Goal: Information Seeking & Learning: Learn about a topic

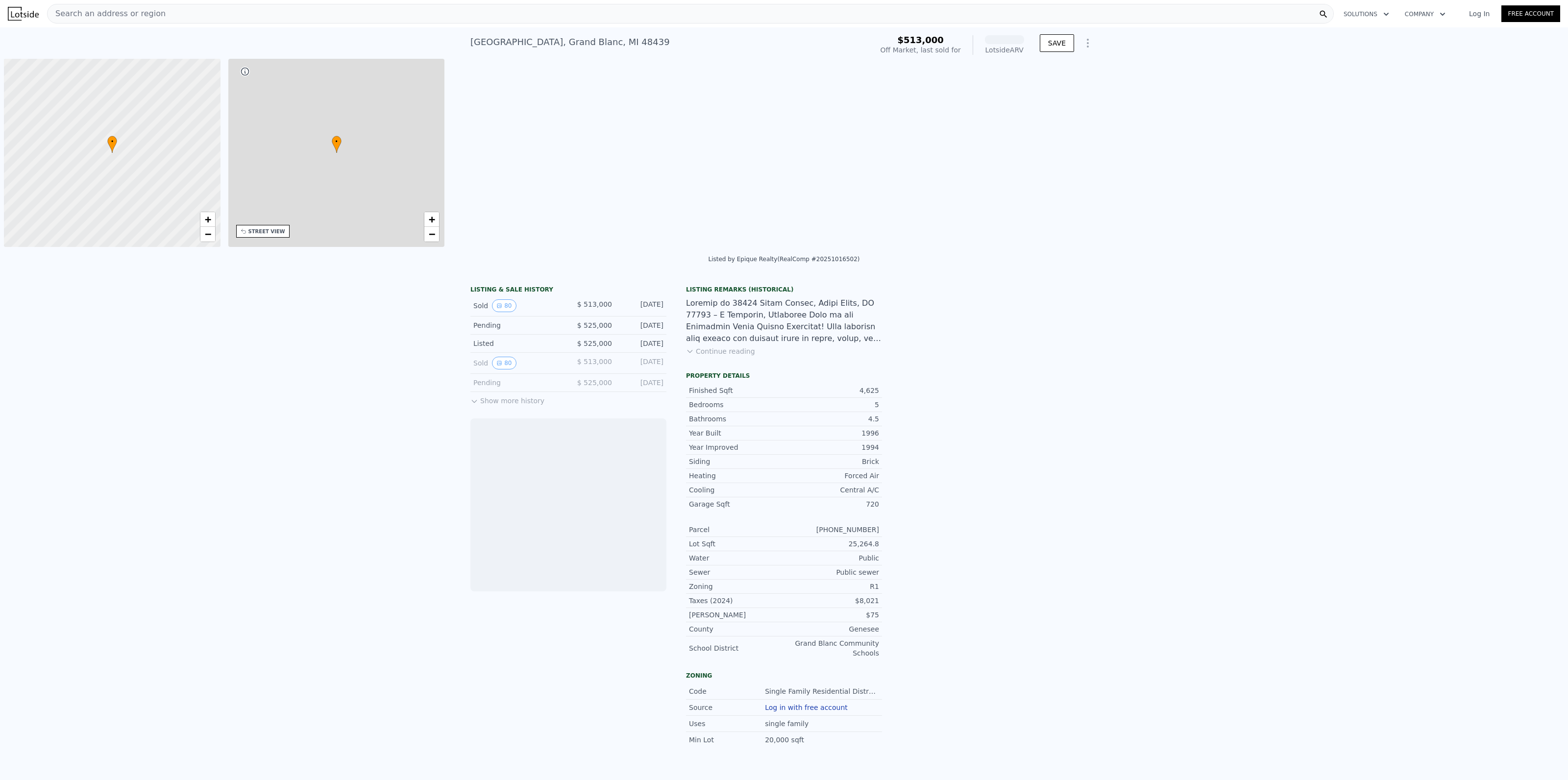
scroll to position [0, 4]
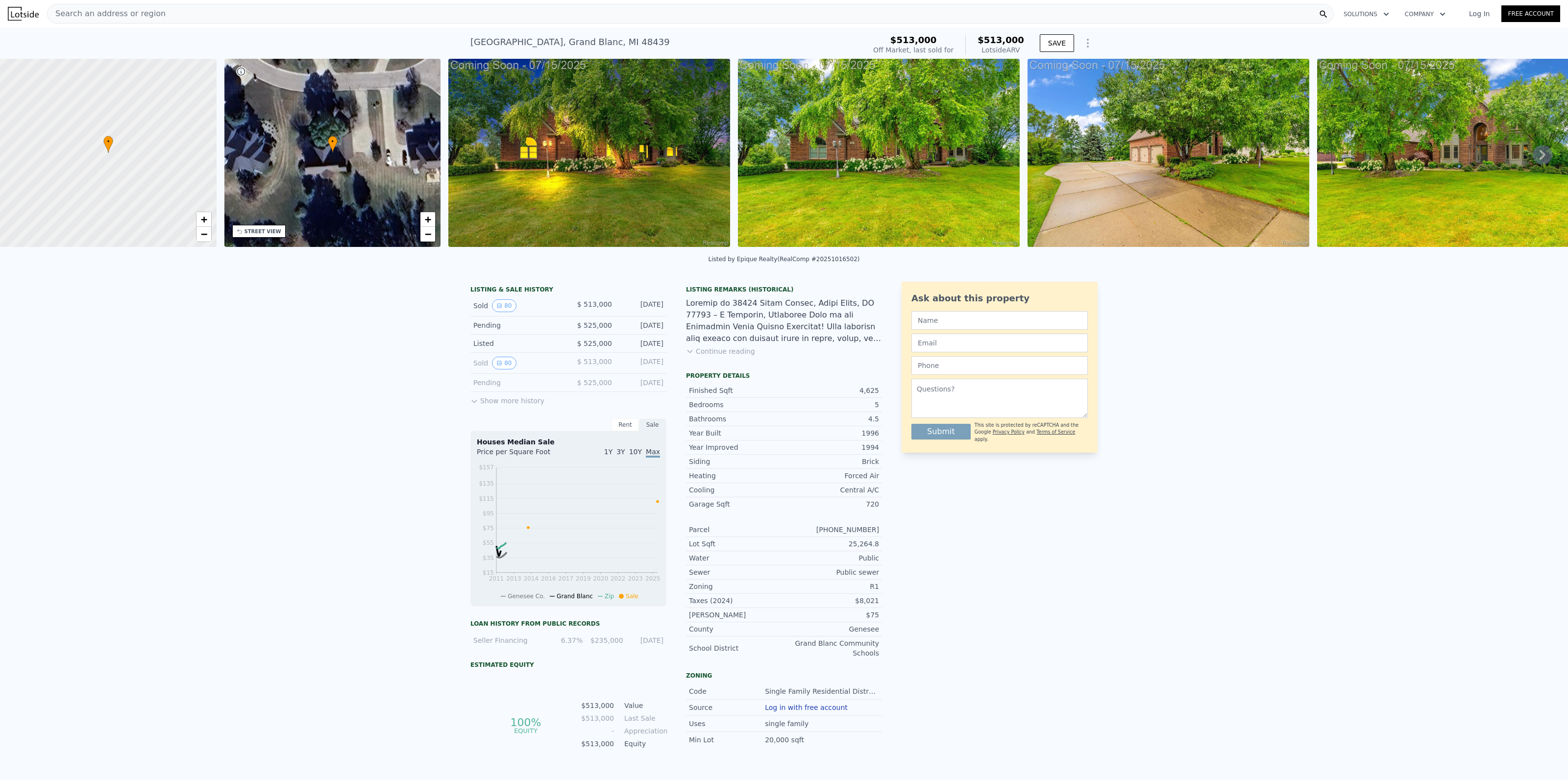
click at [482, 395] on button "Show more history" at bounding box center [507, 398] width 74 height 14
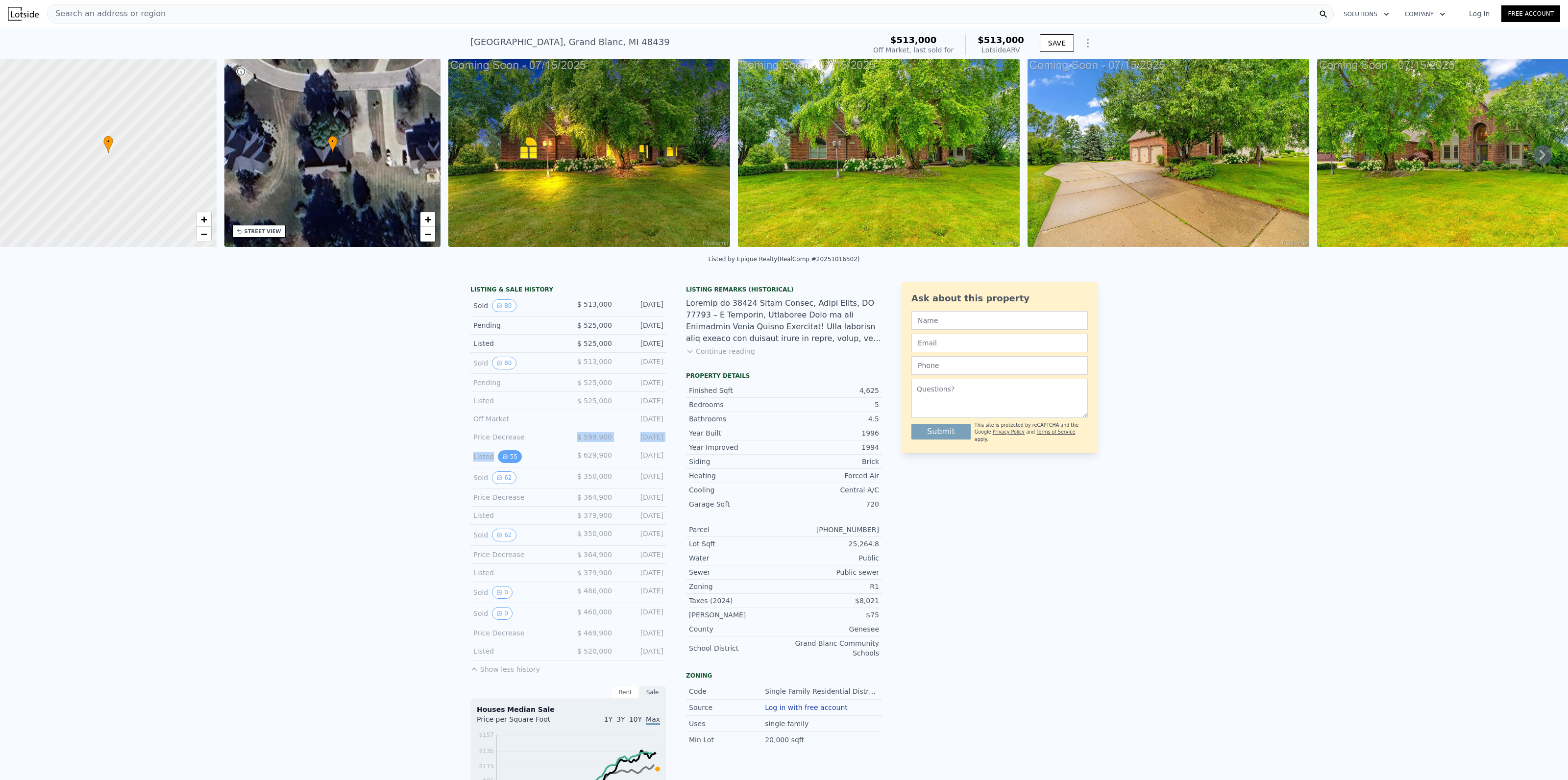
click at [513, 456] on div "LISTING & SALE HISTORY Sold 80 $ 513,000 [DATE] Pending $ 525,000 [DATE] Listed…" at bounding box center [568, 480] width 196 height 389
click at [444, 428] on div "LISTING & SALE HISTORY Sold 80 $ 513,000 [DATE] Pending $ 525,000 [DATE] Listed…" at bounding box center [784, 679] width 1568 height 812
click at [505, 306] on button "80" at bounding box center [503, 306] width 24 height 13
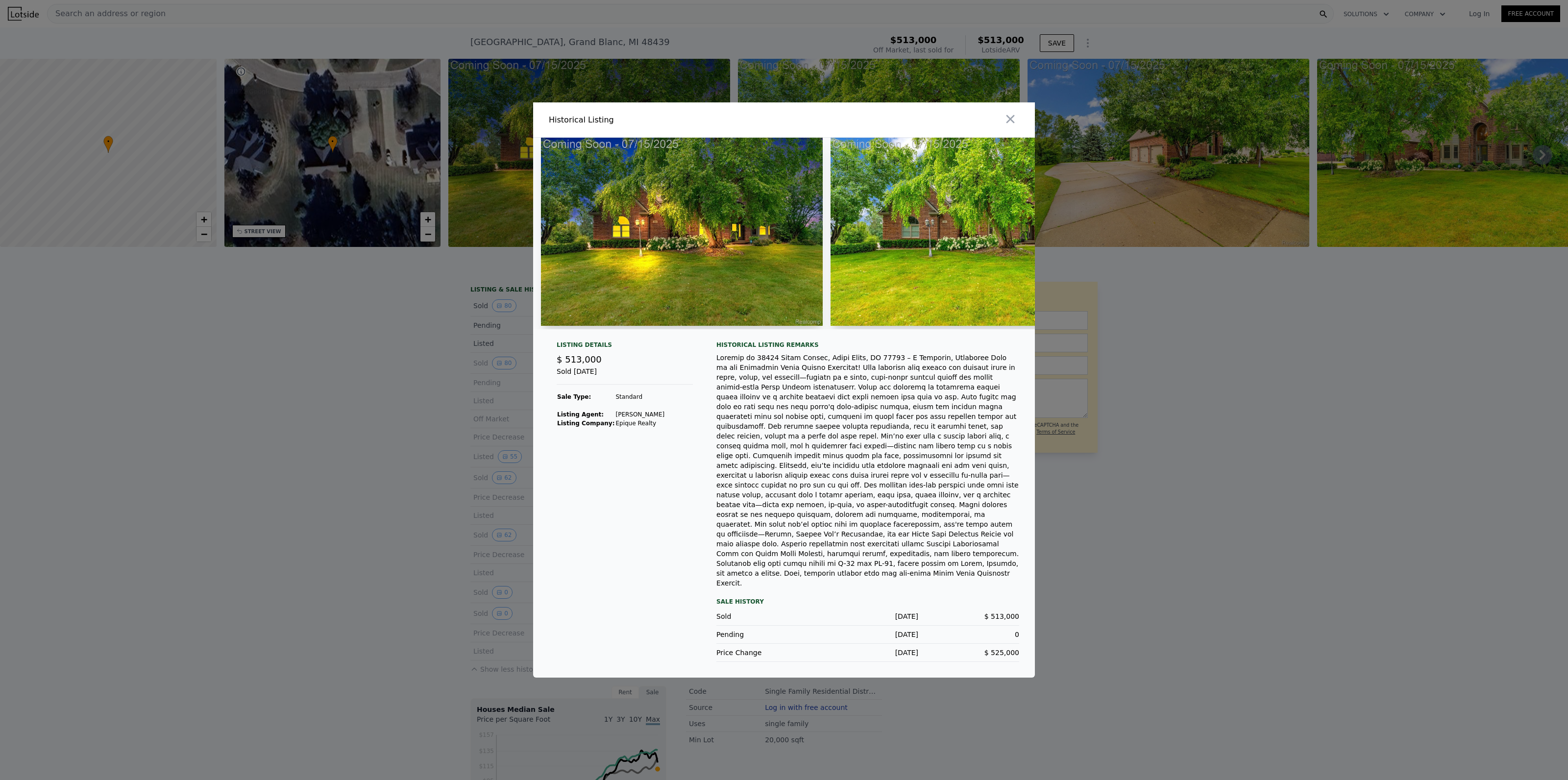
click at [763, 252] on img at bounding box center [682, 232] width 282 height 188
click at [911, 288] on img at bounding box center [971, 232] width 282 height 188
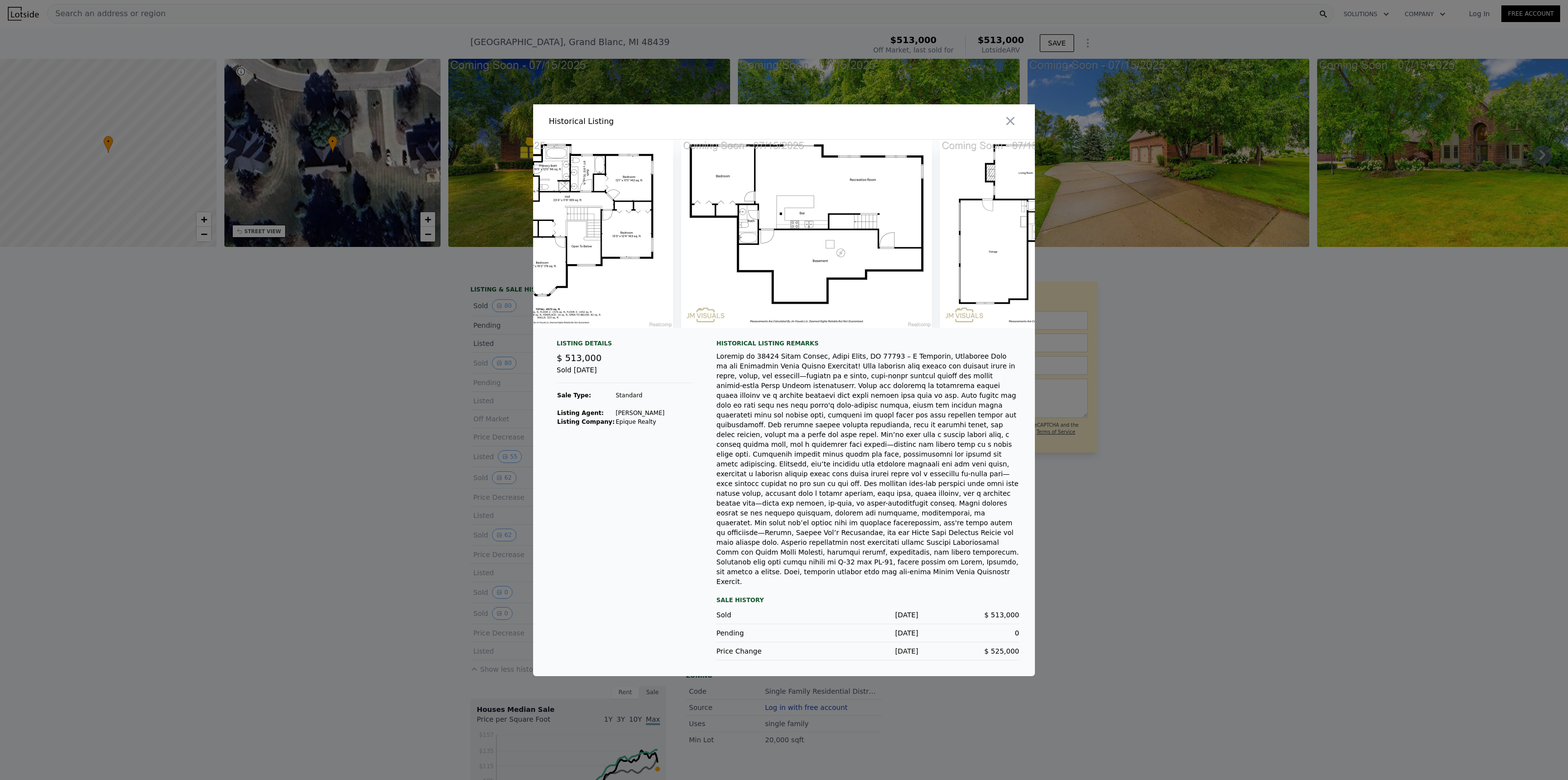
scroll to position [0, 21961]
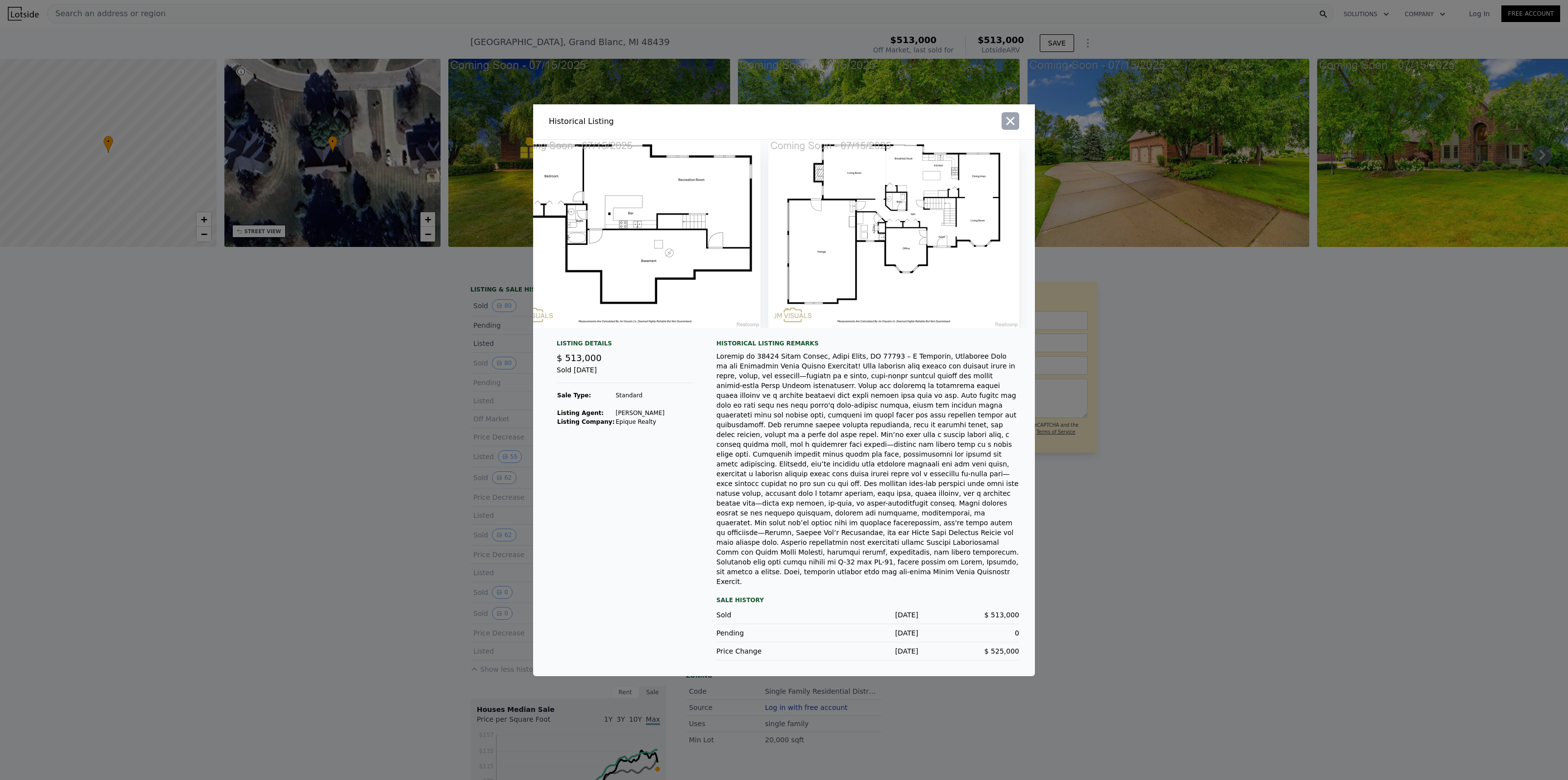
click at [1012, 128] on icon "button" at bounding box center [1010, 121] width 14 height 14
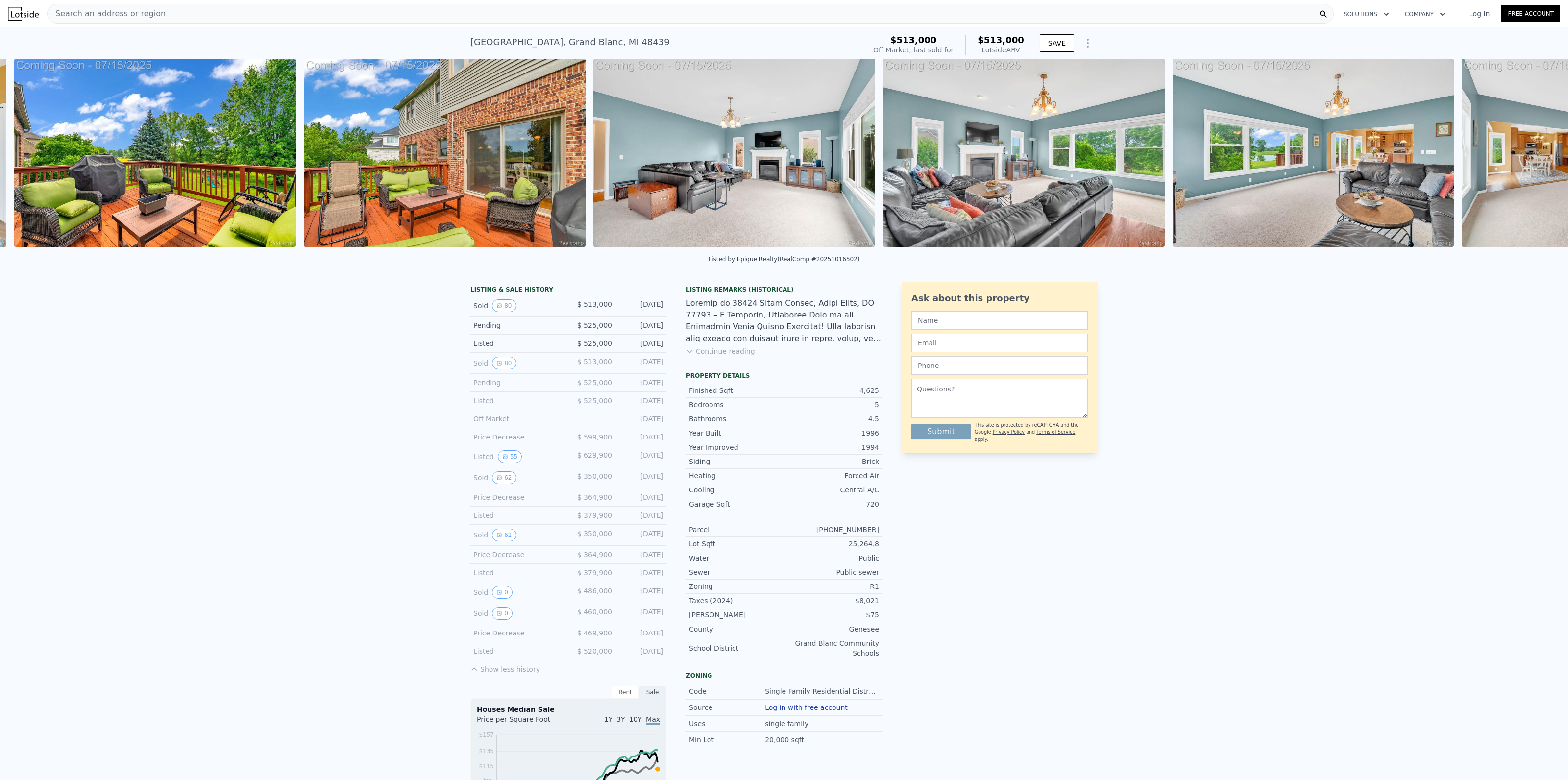
scroll to position [0, 7043]
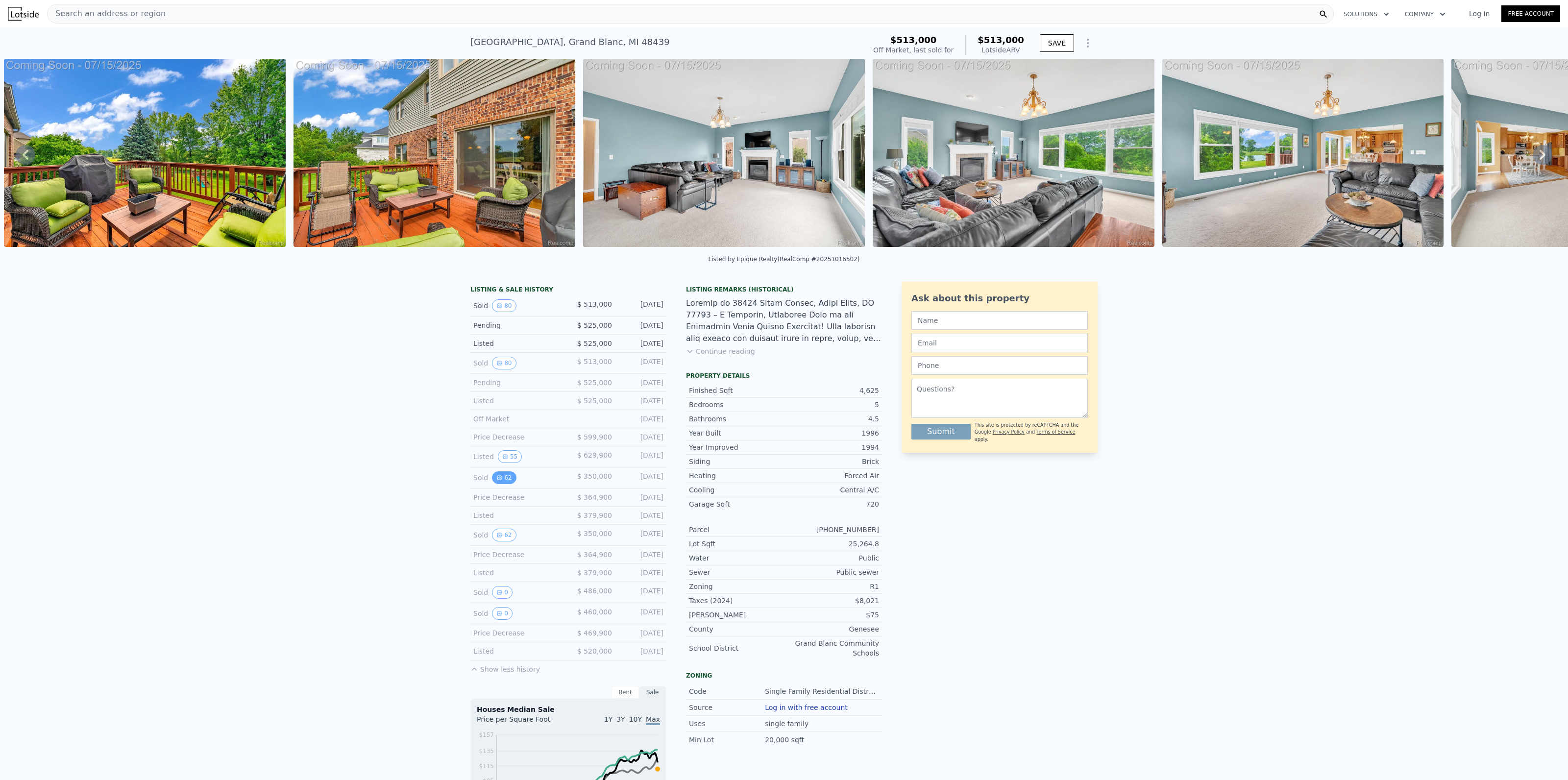
click at [504, 477] on button "62" at bounding box center [503, 478] width 24 height 13
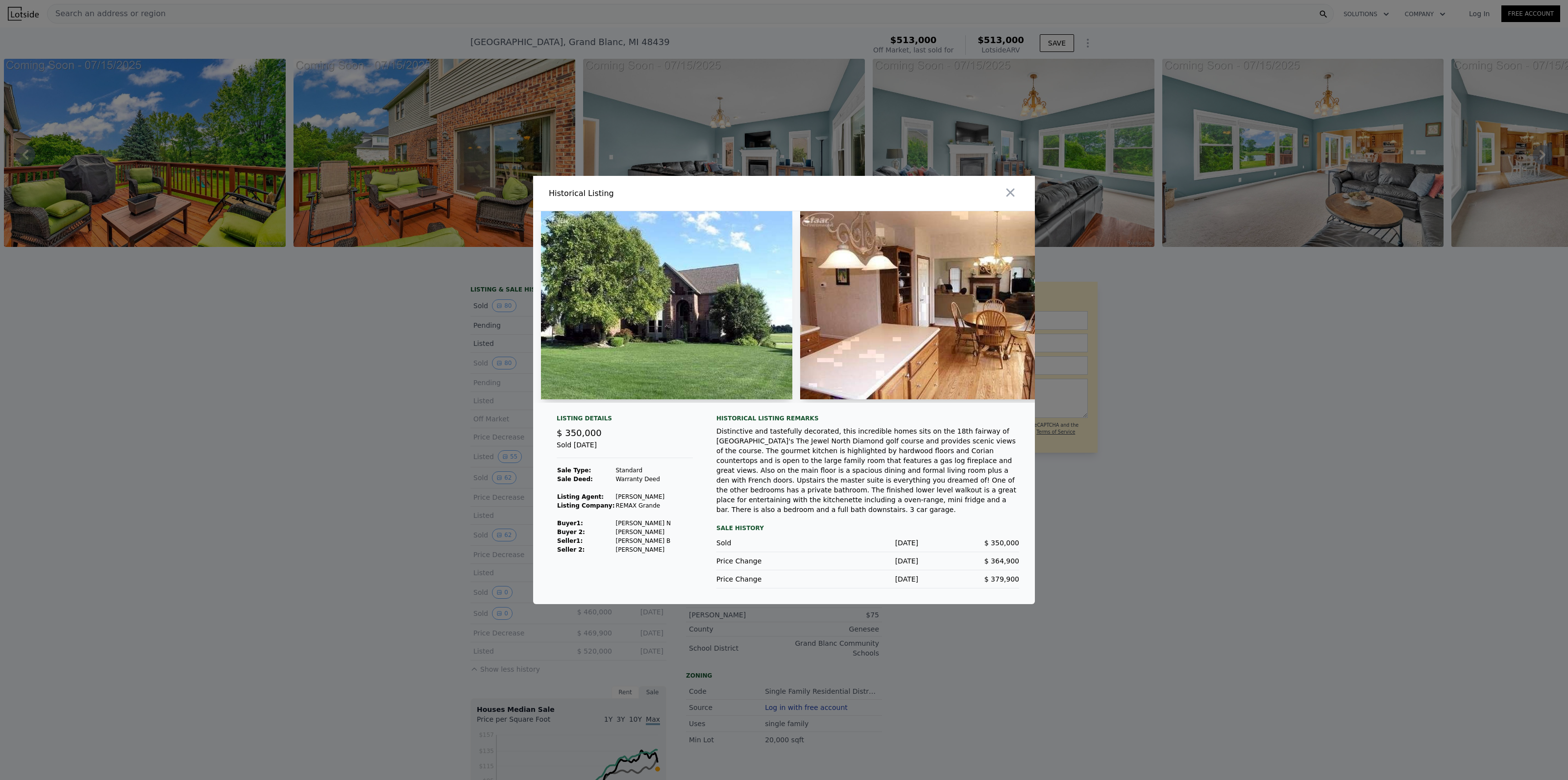
click at [705, 300] on img at bounding box center [666, 306] width 252 height 188
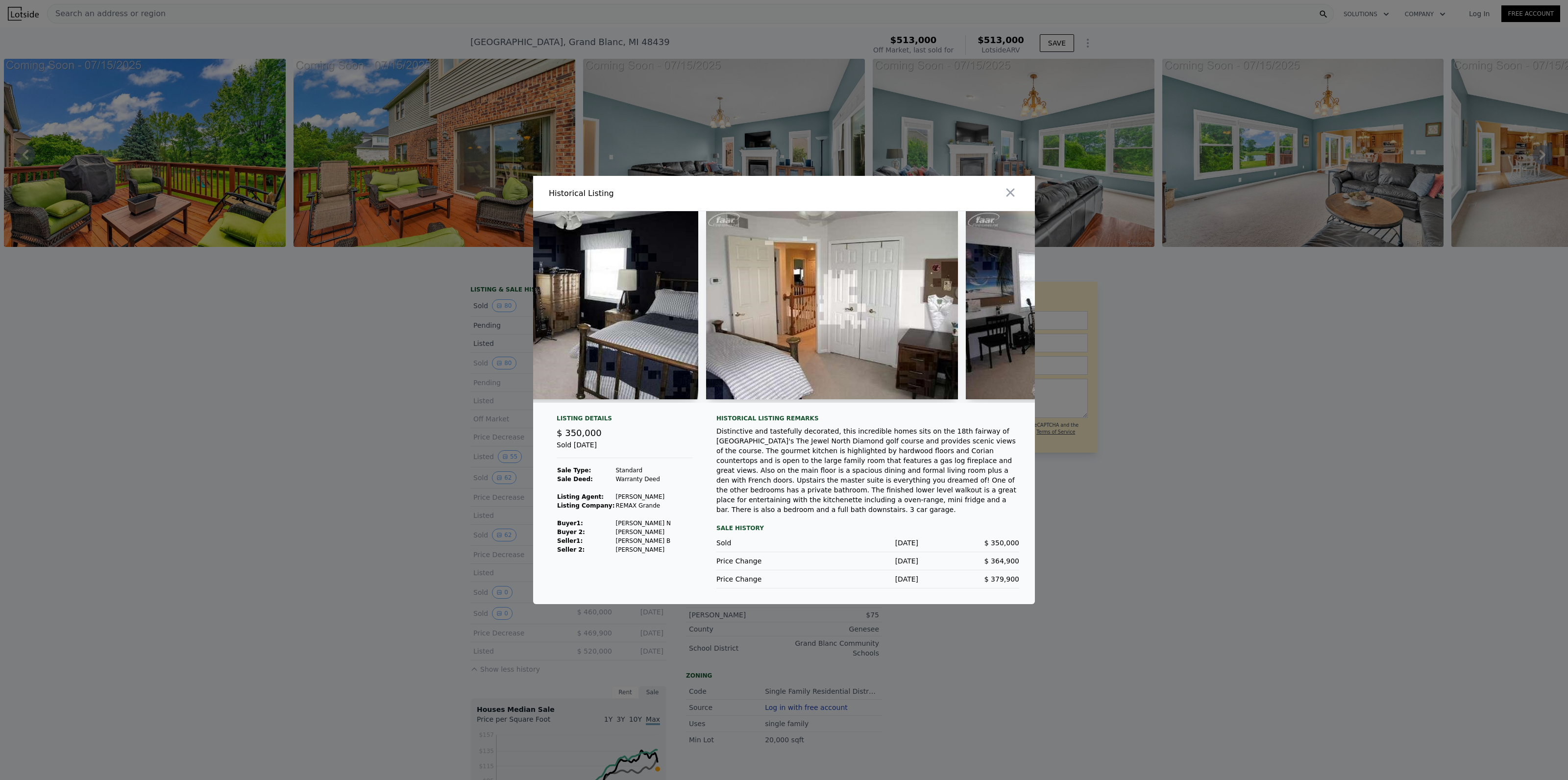
scroll to position [0, 7523]
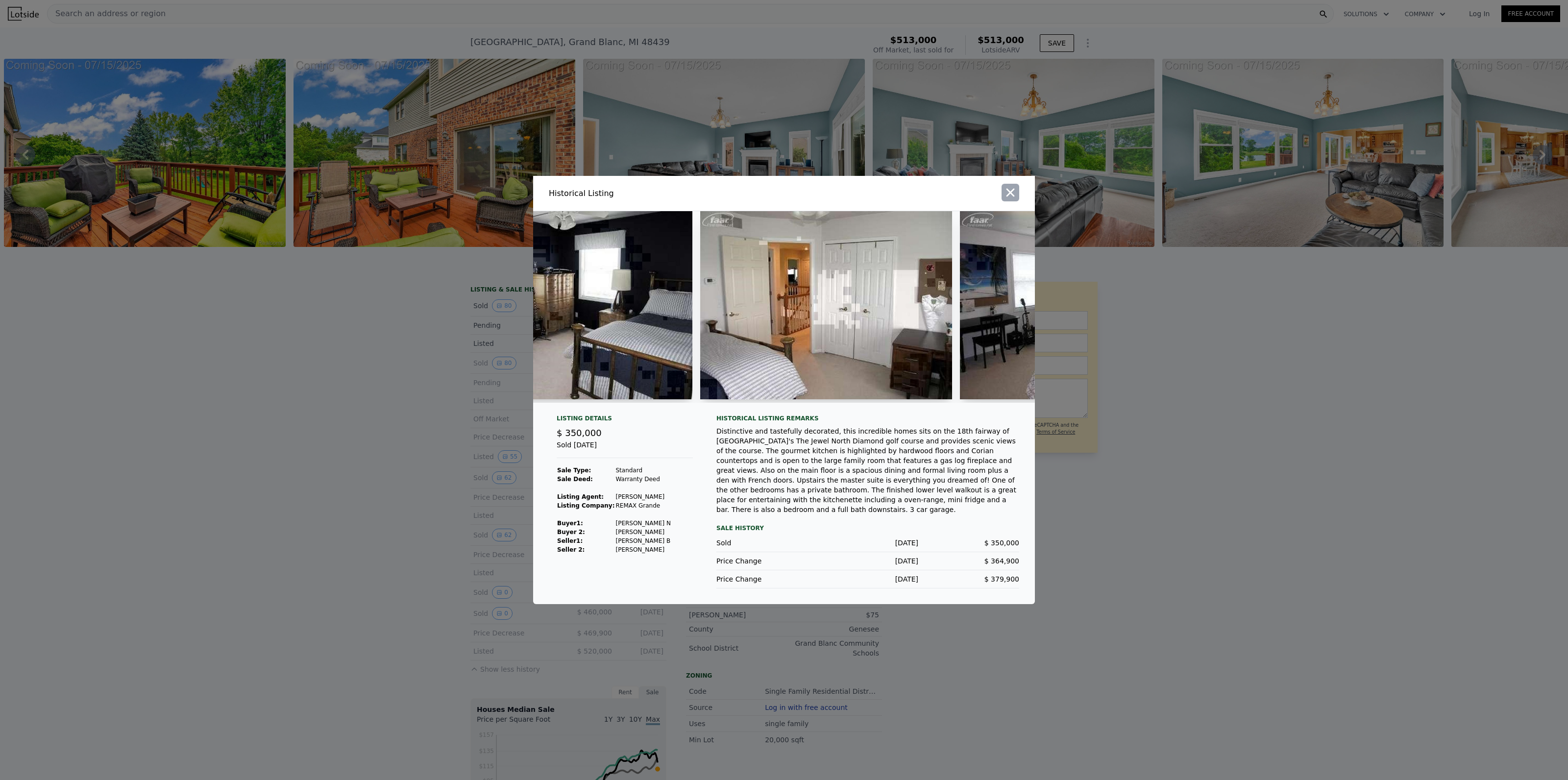
drag, startPoint x: 994, startPoint y: 194, endPoint x: 1012, endPoint y: 196, distance: 18.1
click at [999, 195] on div at bounding box center [912, 193] width 247 height 35
click at [1009, 196] on icon "button" at bounding box center [1011, 193] width 9 height 9
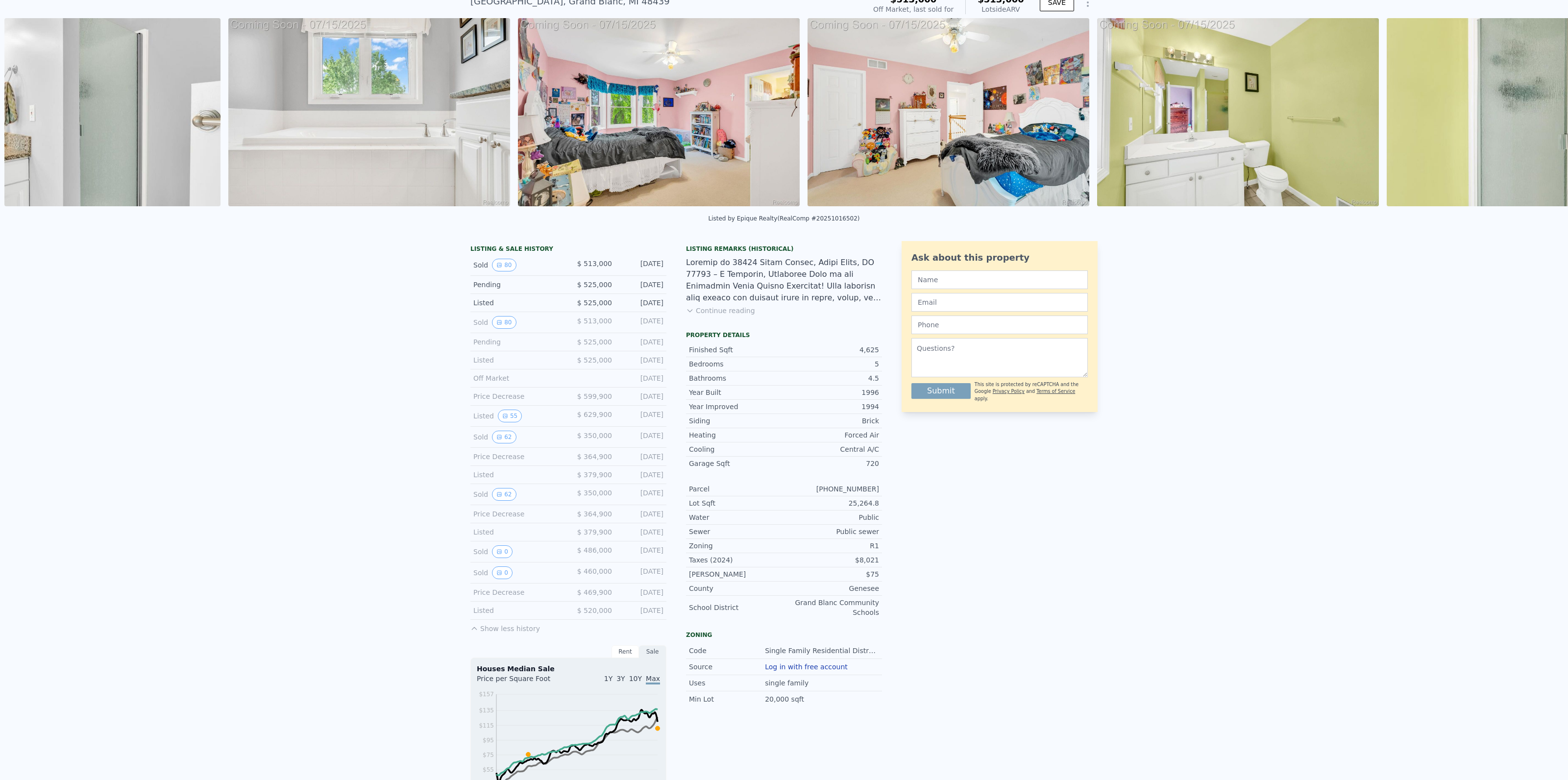
scroll to position [0, 12254]
